Goal: Task Accomplishment & Management: Use online tool/utility

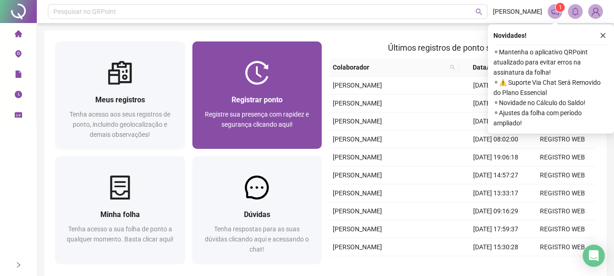
click at [250, 100] on span "Registrar ponto" at bounding box center [256, 99] width 51 height 9
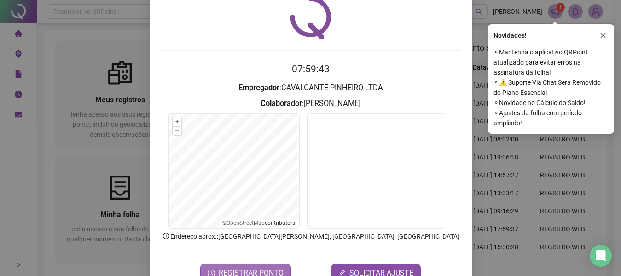
scroll to position [63, 0]
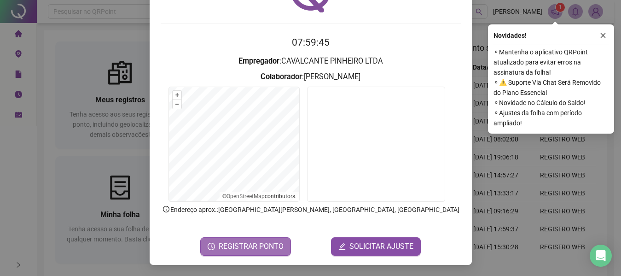
click at [248, 245] on span "REGISTRAR PONTO" at bounding box center [251, 246] width 65 height 11
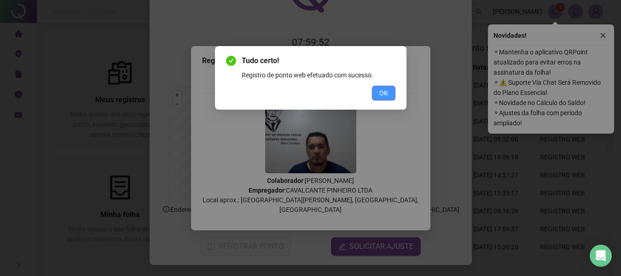
click at [377, 92] on button "OK" at bounding box center [383, 93] width 23 height 15
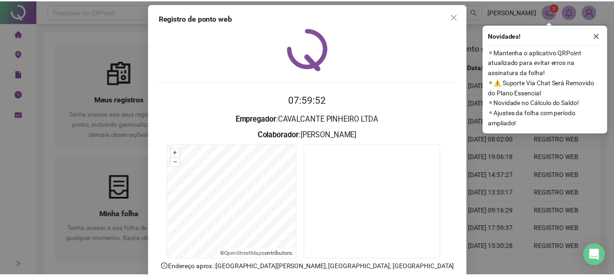
scroll to position [0, 0]
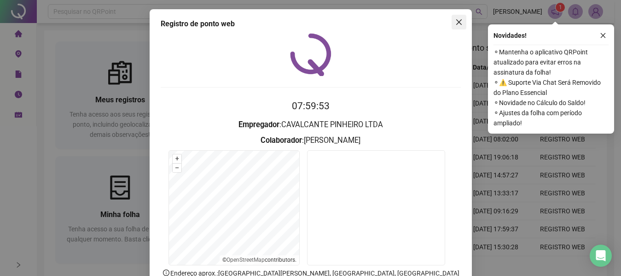
click at [456, 23] on icon "close" at bounding box center [459, 22] width 6 height 6
